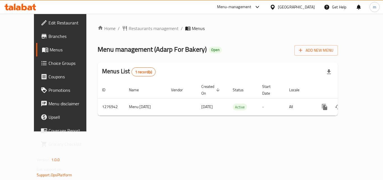
click at [12, 4] on icon at bounding box center [20, 7] width 32 height 7
click at [31, 7] on icon at bounding box center [29, 8] width 5 height 5
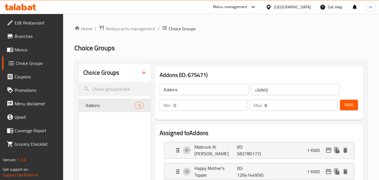
click at [24, 7] on icon at bounding box center [20, 7] width 32 height 7
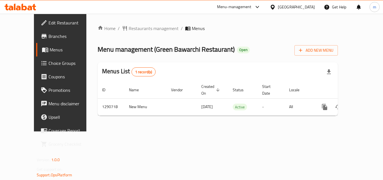
click at [30, 6] on icon at bounding box center [29, 8] width 5 height 5
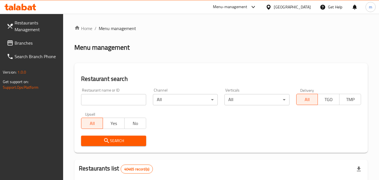
click at [29, 42] on span "Branches" at bounding box center [37, 43] width 44 height 7
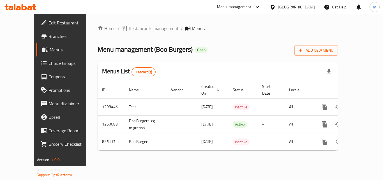
click at [141, 24] on div "Home / Restaurants management / Menus Menu management ( Boo Burgers ) Open Add …" at bounding box center [217, 90] width 263 height 152
click at [141, 26] on span "Restaurants management" at bounding box center [154, 28] width 50 height 7
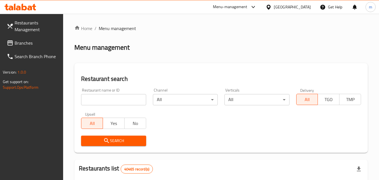
click at [106, 97] on input "search" at bounding box center [113, 99] width 65 height 11
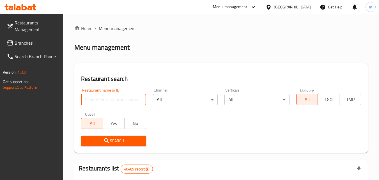
paste input "655375"
type input "655375"
click button "Search" at bounding box center [113, 140] width 65 height 10
